Goal: Task Accomplishment & Management: Manage account settings

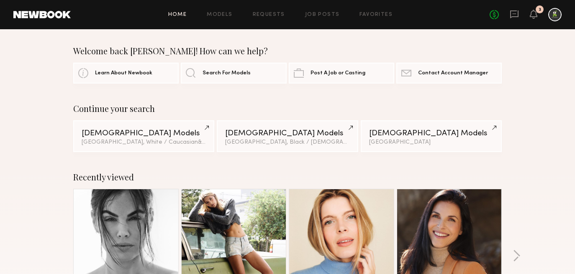
click at [537, 12] on div "3" at bounding box center [540, 9] width 8 height 8
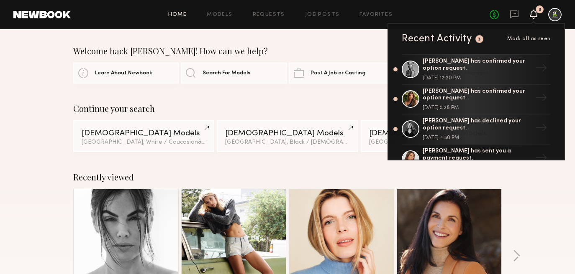
click at [524, 38] on span "Mark all as seen" at bounding box center [529, 38] width 44 height 5
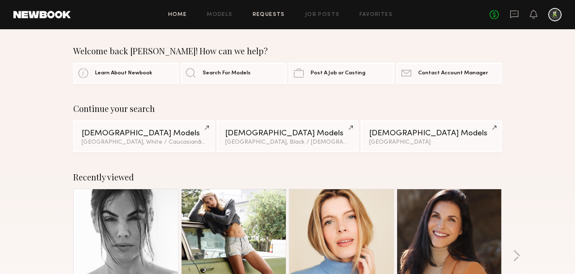
click at [273, 16] on link "Requests" at bounding box center [269, 14] width 32 height 5
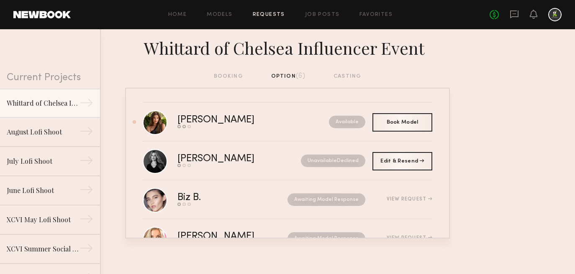
click at [230, 77] on div "booking option (6) casting" at bounding box center [288, 76] width 148 height 9
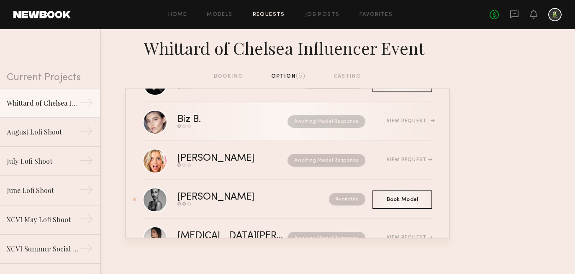
scroll to position [112, 0]
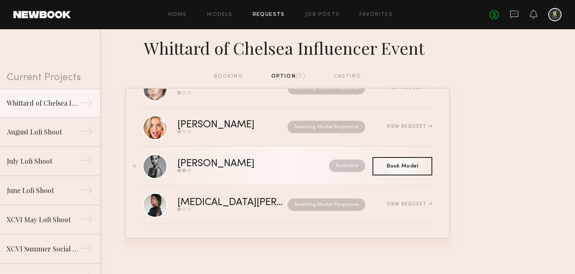
click at [241, 172] on div "Send request Model response Book model" at bounding box center [234, 170] width 114 height 3
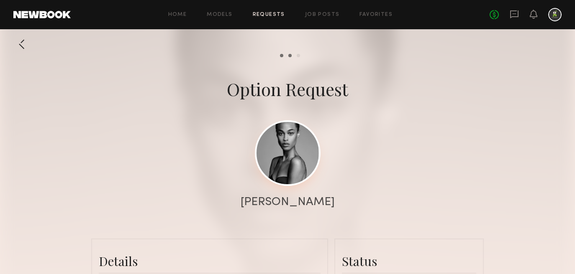
scroll to position [654, 0]
drag, startPoint x: 319, startPoint y: 199, endPoint x: 266, endPoint y: 199, distance: 53.1
click at [266, 199] on div "[PERSON_NAME]" at bounding box center [287, 203] width 575 height 12
copy div "[PERSON_NAME]"
click at [409, 188] on div at bounding box center [287, 167] width 575 height 335
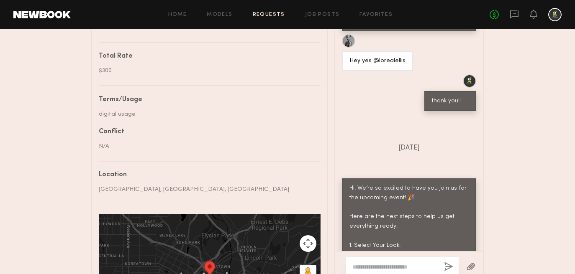
scroll to position [356, 0]
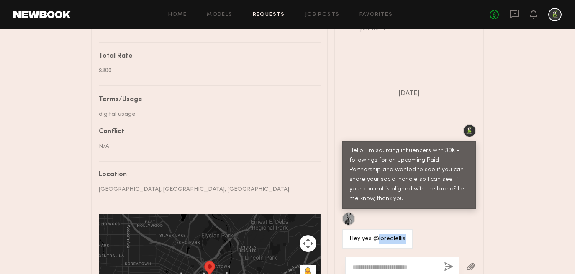
drag, startPoint x: 402, startPoint y: 220, endPoint x: 377, endPoint y: 220, distance: 25.5
click at [377, 229] on div "Hey yes @lorealellis" at bounding box center [377, 239] width 71 height 20
copy div "lorealellis"
click at [514, 18] on icon at bounding box center [514, 14] width 9 height 9
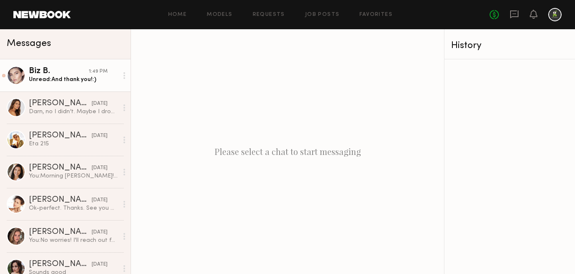
click at [68, 77] on div "Unread: And thank you!:)" at bounding box center [73, 80] width 89 height 8
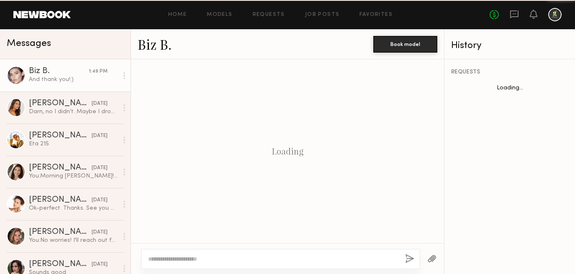
scroll to position [925, 0]
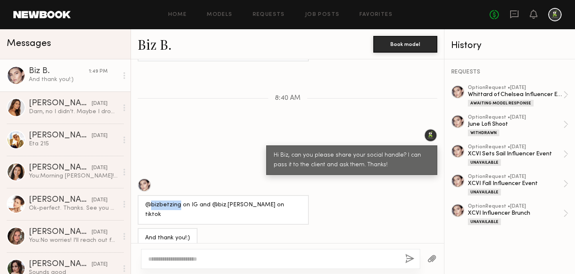
drag, startPoint x: 178, startPoint y: 203, endPoint x: 152, endPoint y: 203, distance: 26.4
click at [152, 203] on div "@bizbetzing on IG and @biz.[PERSON_NAME] on tiktok" at bounding box center [223, 210] width 156 height 19
copy div "bizbetzing"
click at [202, 175] on div "Loading Hello! I'm sourcing influencers with 30K + followings for an upcoming P…" at bounding box center [287, 151] width 313 height 184
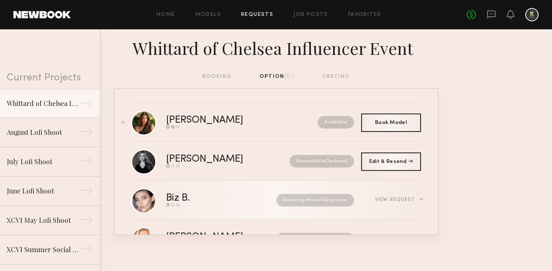
click at [179, 194] on div "Biz B." at bounding box center [199, 198] width 67 height 10
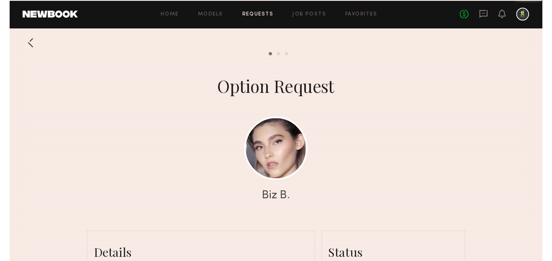
scroll to position [1590, 0]
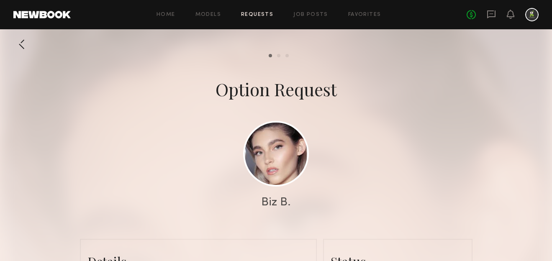
click at [18, 41] on div at bounding box center [21, 44] width 17 height 17
